Goal: Task Accomplishment & Management: Use online tool/utility

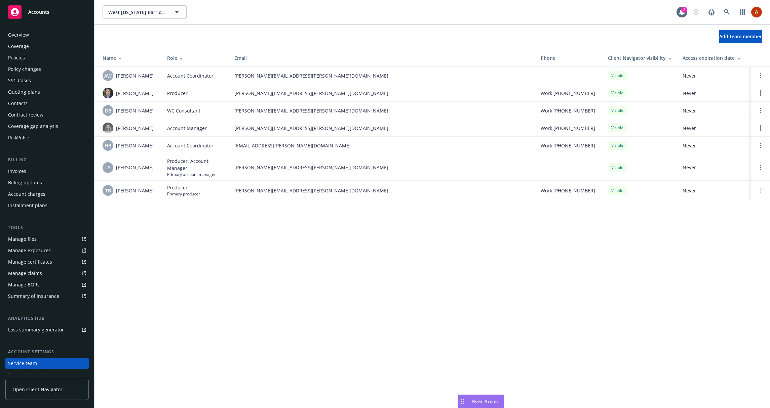
scroll to position [41, 0]
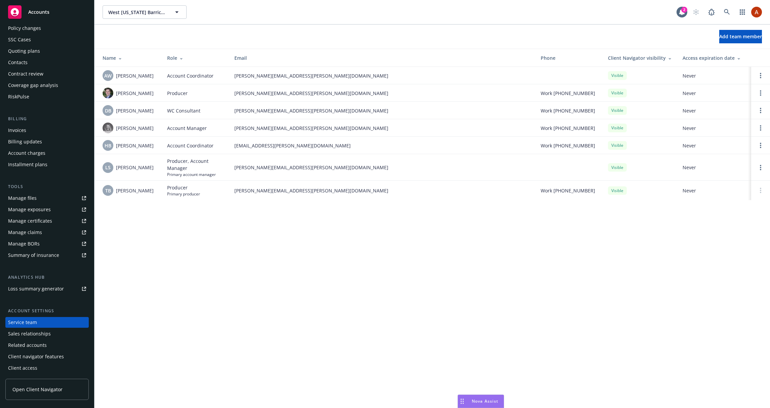
drag, startPoint x: 266, startPoint y: 208, endPoint x: 232, endPoint y: 172, distance: 48.8
click at [264, 206] on div "West Texas Barricades, LLC West Texas Barricades, LLC 2 Add team member Name Ro…" at bounding box center [431, 204] width 675 height 408
click at [21, 6] on icon at bounding box center [14, 11] width 13 height 13
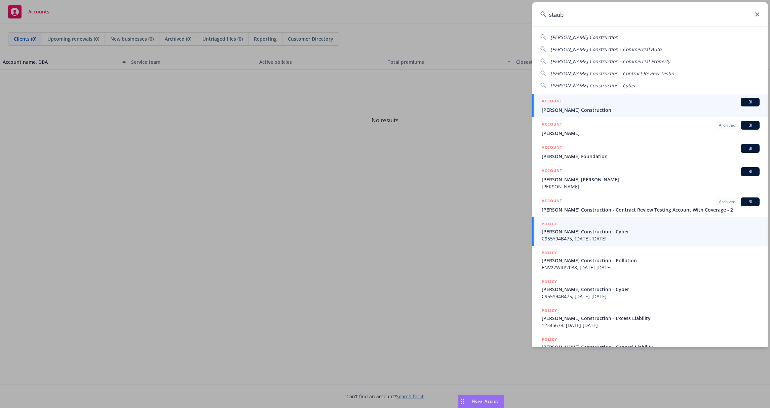
type input "staub"
click at [687, 106] on div "ACCOUNT BI" at bounding box center [651, 102] width 218 height 9
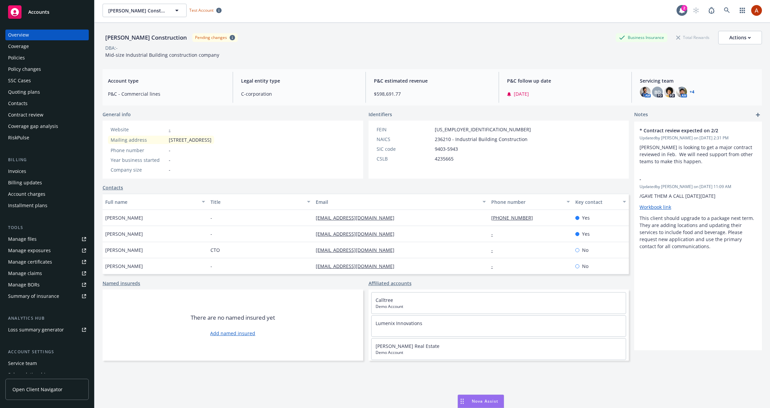
scroll to position [1, 0]
click at [18, 57] on div "Policies" at bounding box center [16, 57] width 17 height 11
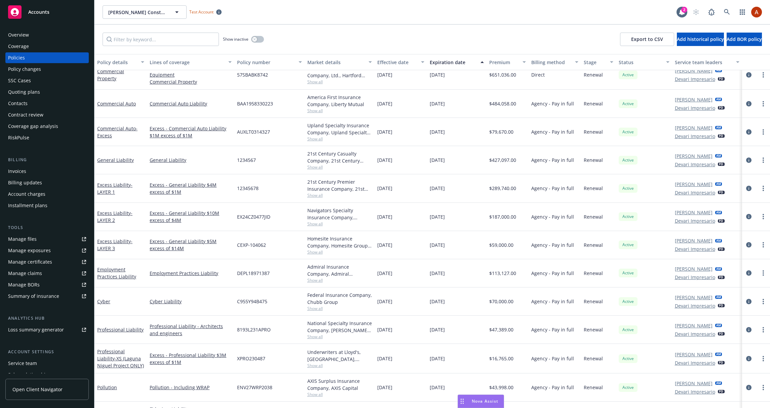
scroll to position [42, 0]
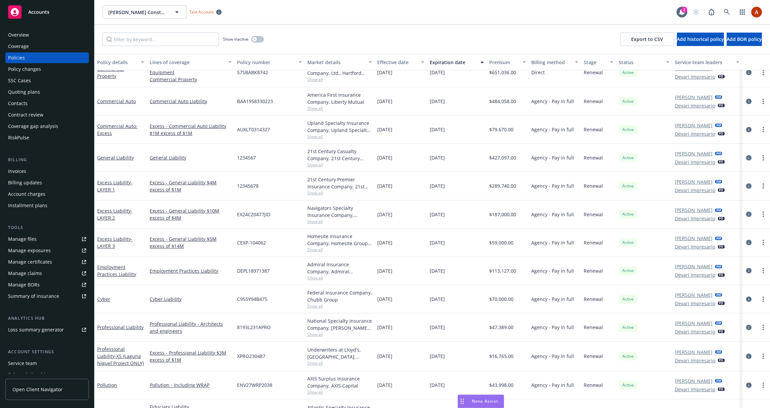
click at [50, 114] on div "Contract review" at bounding box center [47, 115] width 78 height 11
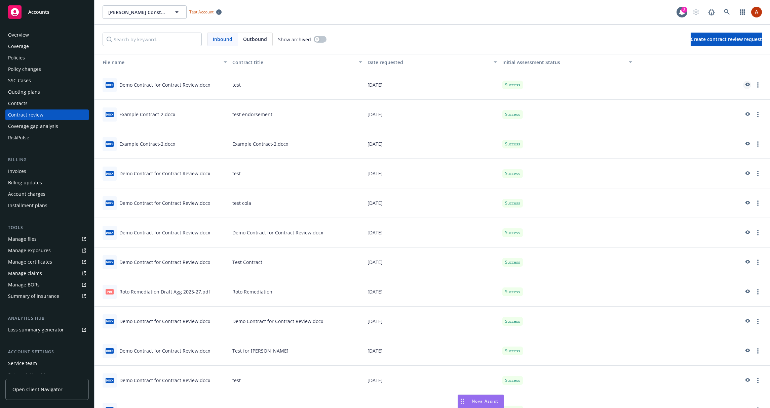
click at [749, 83] on icon "preview" at bounding box center [747, 85] width 6 height 5
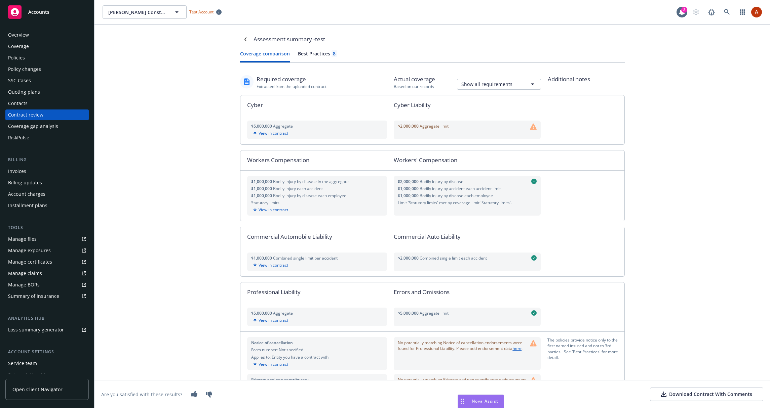
click at [311, 52] on div "Best Practices 8" at bounding box center [317, 53] width 39 height 7
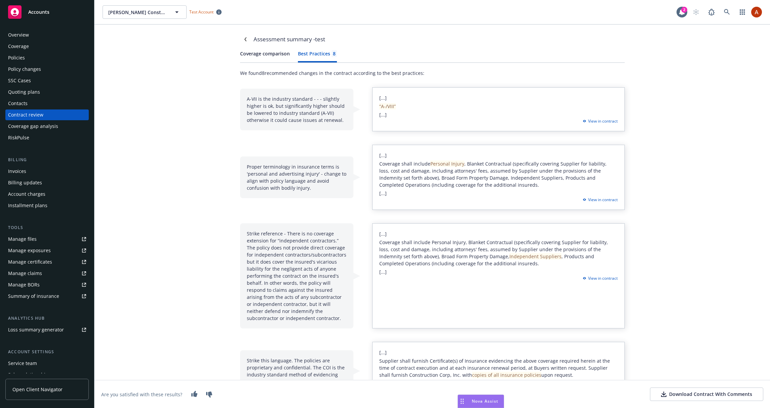
click at [22, 115] on div "Contract review" at bounding box center [25, 115] width 35 height 11
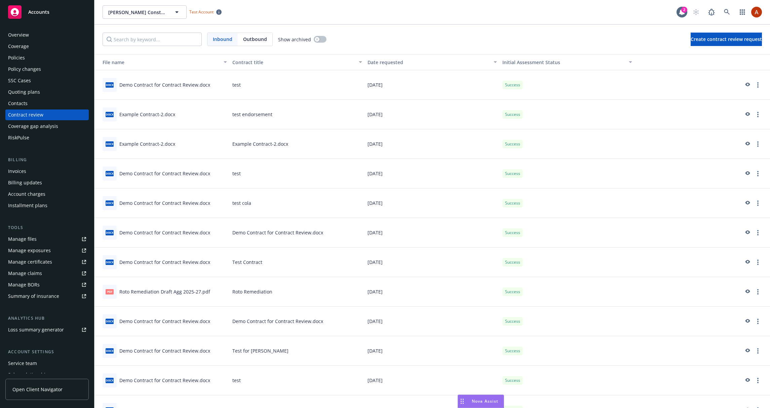
click at [40, 124] on div "Coverage gap analysis" at bounding box center [33, 126] width 50 height 11
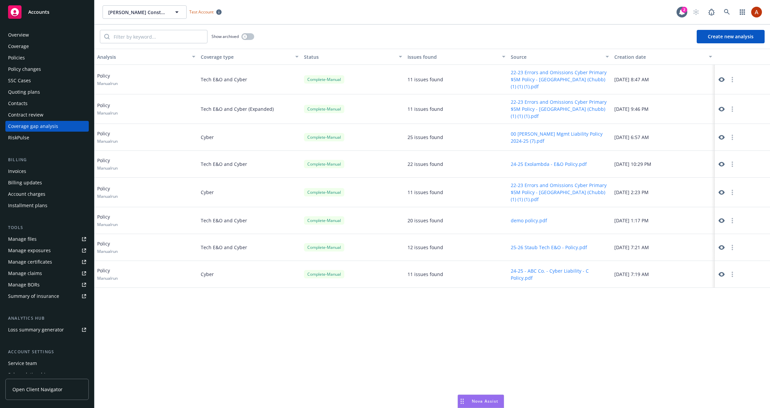
click at [722, 80] on icon at bounding box center [721, 80] width 6 height 6
click at [485, 405] on div "Nova Assist" at bounding box center [481, 401] width 46 height 13
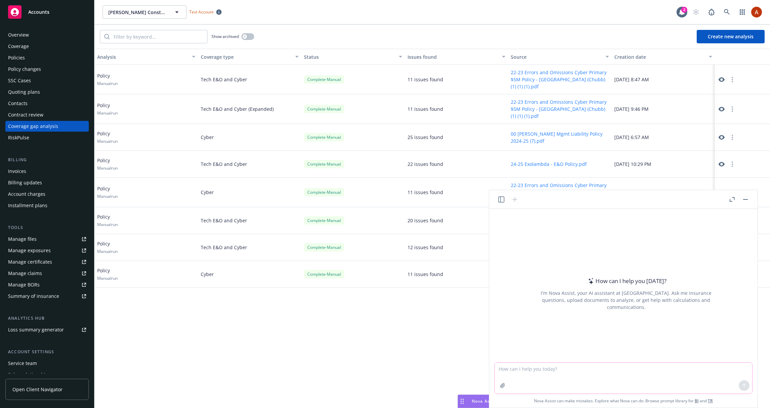
click at [578, 379] on textarea at bounding box center [622, 378] width 257 height 31
drag, startPoint x: 551, startPoint y: 370, endPoint x: 557, endPoint y: 369, distance: 6.1
click at [552, 370] on textarea at bounding box center [622, 378] width 257 height 31
click at [420, 358] on div "Analysis Coverage type Status Issues found Source Creation date Policy Manual r…" at bounding box center [431, 229] width 675 height 360
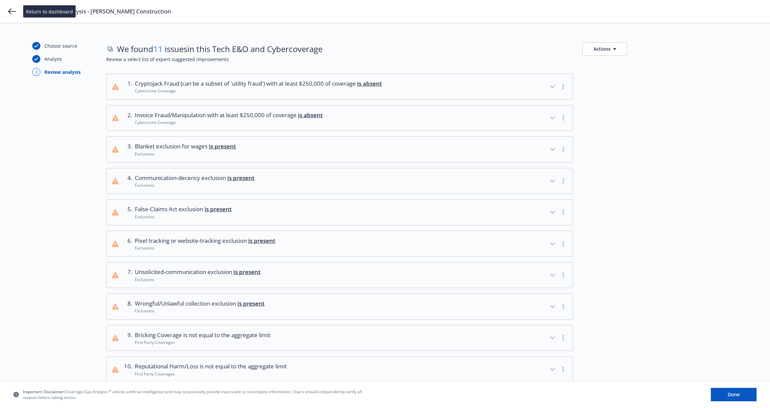
drag, startPoint x: 13, startPoint y: 12, endPoint x: 19, endPoint y: 15, distance: 6.8
click at [13, 12] on icon at bounding box center [12, 11] width 8 height 8
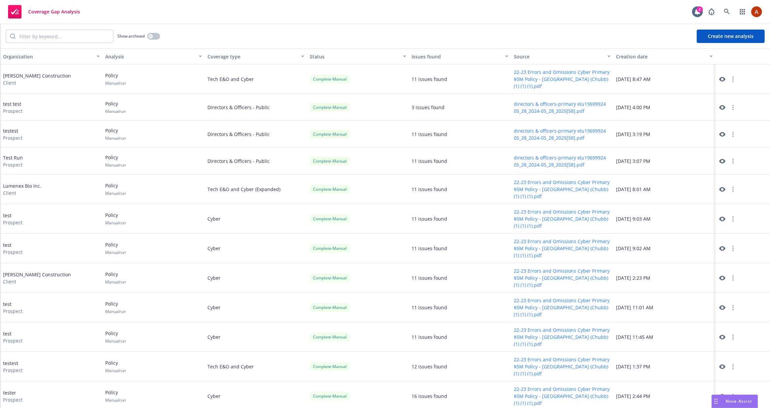
click at [725, 37] on button "Create new analysis" at bounding box center [731, 36] width 68 height 13
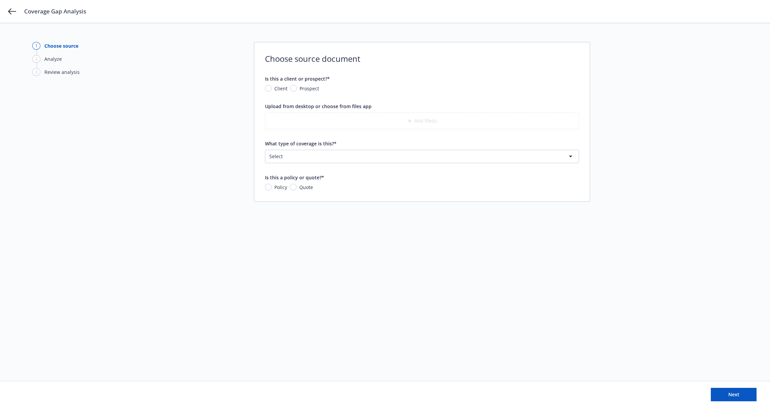
click at [453, 156] on html "Coverage Gap Analysis 1 Choose source 2 Analyze 3 Review analysis Choose source…" at bounding box center [385, 204] width 770 height 408
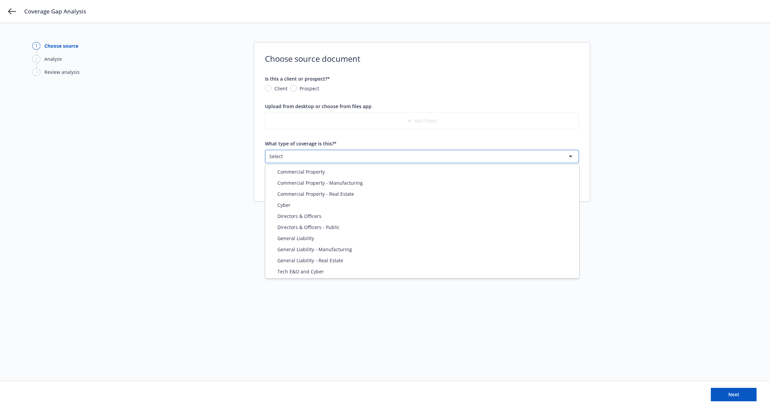
click at [651, 99] on html "Coverage Gap Analysis 1 Choose source 2 Analyze 3 Review analysis Choose source…" at bounding box center [385, 204] width 770 height 408
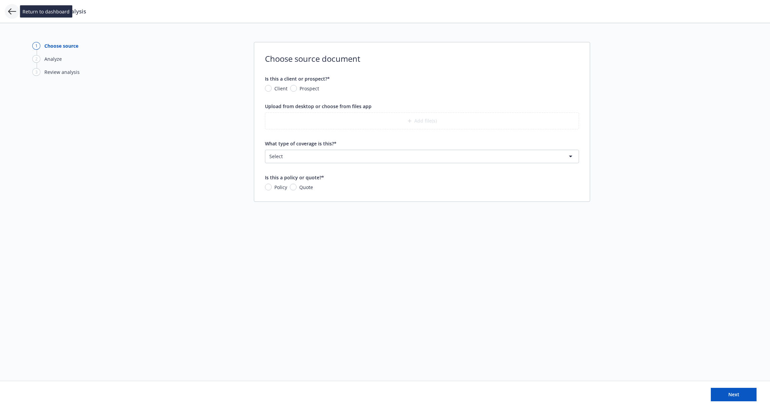
click at [11, 11] on icon at bounding box center [12, 11] width 8 height 6
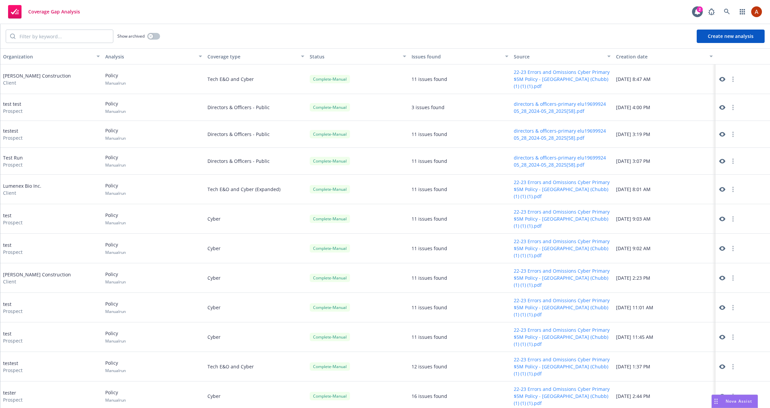
click at [721, 78] on icon at bounding box center [722, 79] width 6 height 6
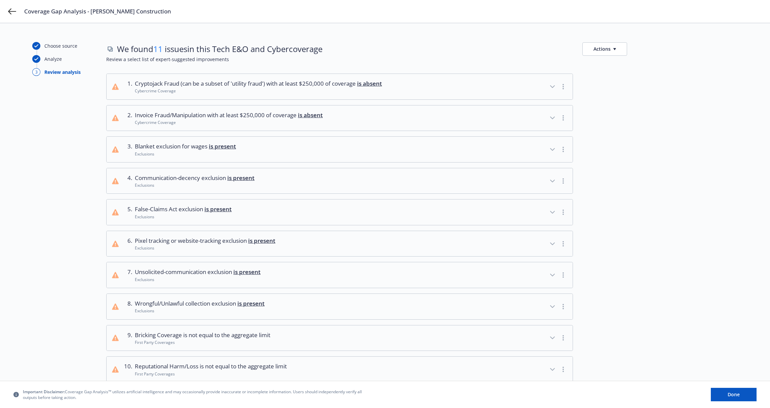
click at [553, 85] on icon "button" at bounding box center [552, 87] width 8 height 8
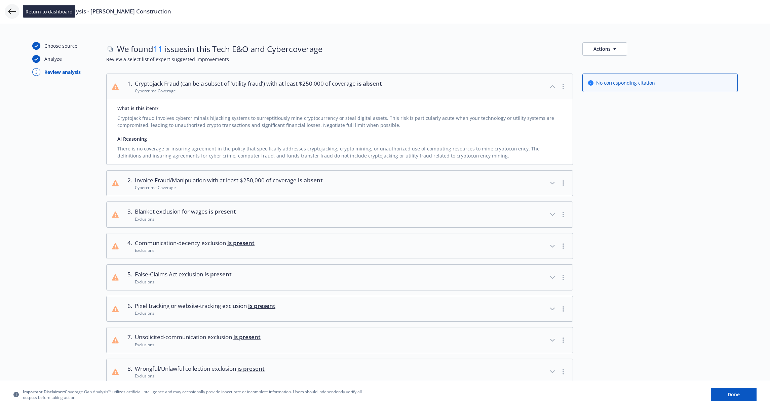
click at [14, 12] on icon at bounding box center [12, 11] width 8 height 8
